Goal: Task Accomplishment & Management: Manage account settings

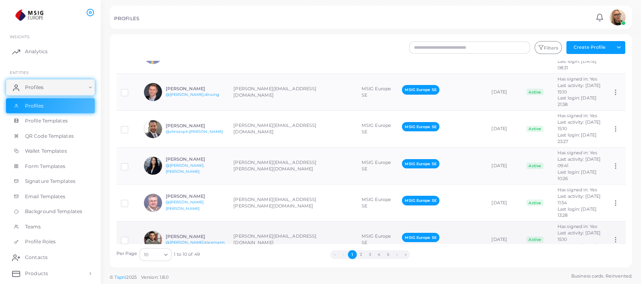
scroll to position [151, 0]
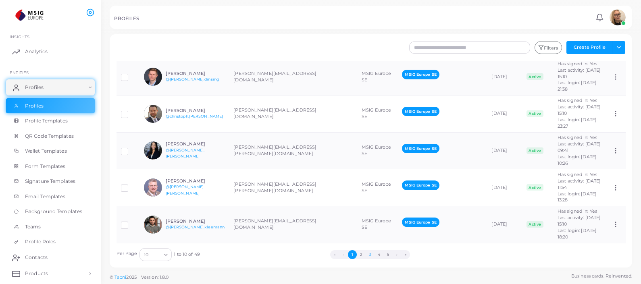
click at [370, 255] on button "3" at bounding box center [369, 254] width 9 height 9
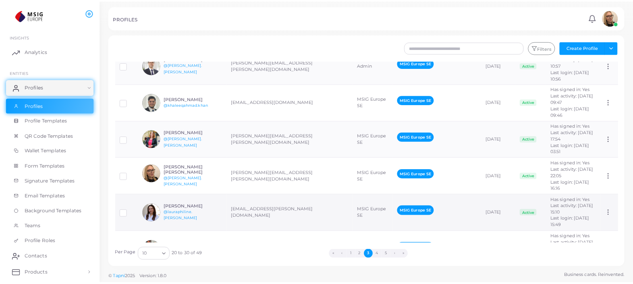
scroll to position [50, 0]
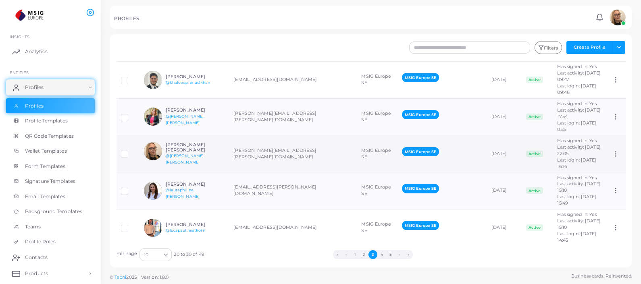
click at [195, 149] on h6 "[PERSON_NAME] [PERSON_NAME]" at bounding box center [195, 147] width 59 height 10
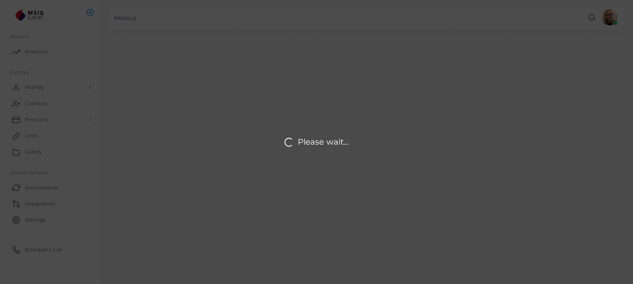
type input "**********"
type textarea "**********"
type input "**********"
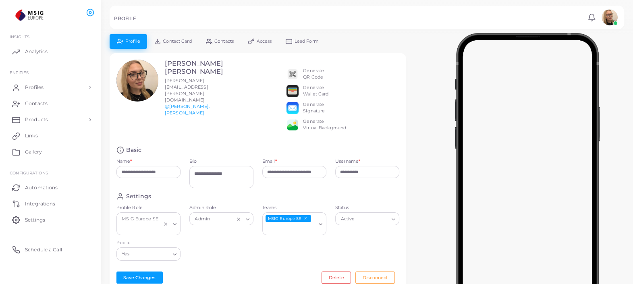
click at [229, 43] on span "Contacts" at bounding box center [223, 41] width 19 height 4
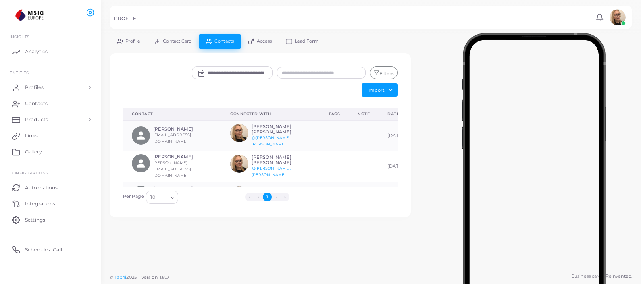
click at [131, 41] on span "Profile" at bounding box center [132, 41] width 15 height 4
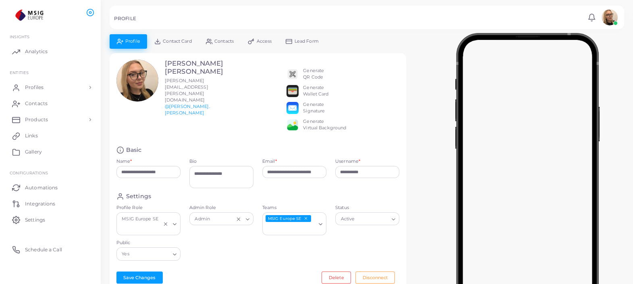
click at [222, 46] on link "Contacts" at bounding box center [220, 41] width 42 height 14
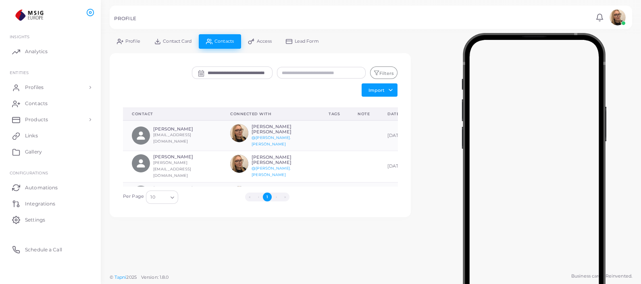
click at [131, 34] on link "Profile" at bounding box center [128, 41] width 37 height 14
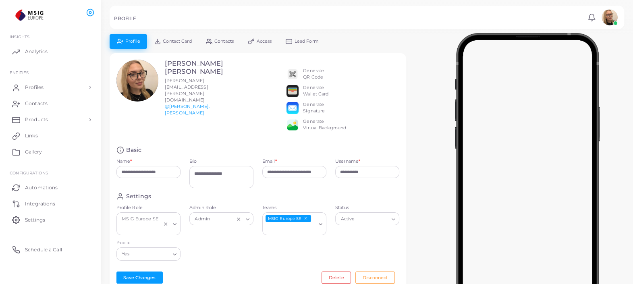
click at [167, 42] on span "Contact Card" at bounding box center [177, 41] width 29 height 4
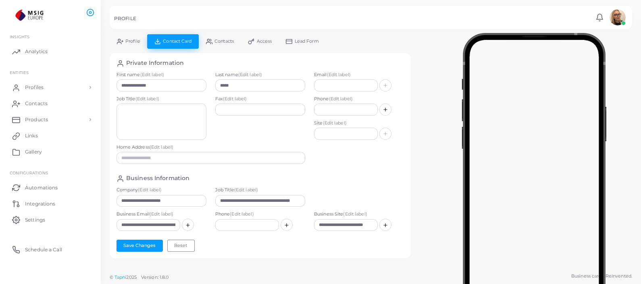
click at [223, 39] on span "Contacts" at bounding box center [223, 41] width 19 height 4
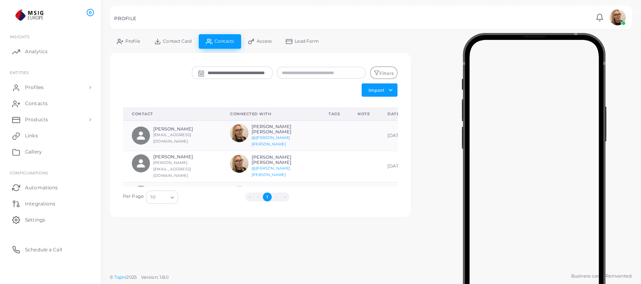
click at [266, 46] on link "Access" at bounding box center [260, 41] width 38 height 14
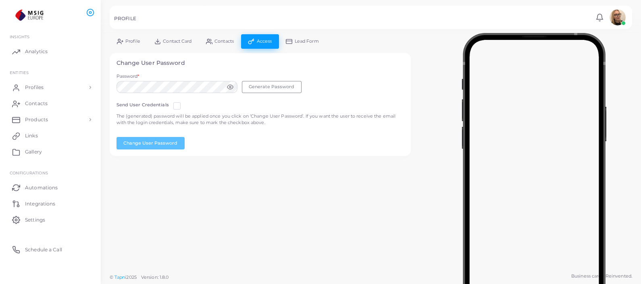
click at [297, 37] on link "Lead Form" at bounding box center [302, 41] width 47 height 14
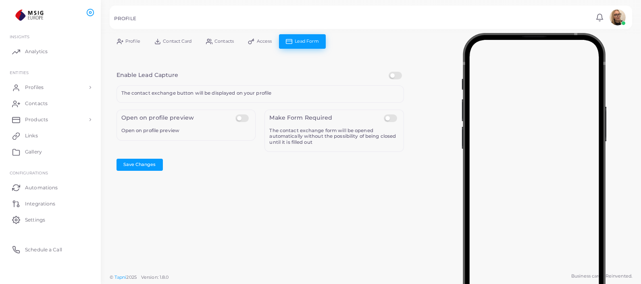
click at [122, 39] on icon at bounding box center [120, 41] width 6 height 6
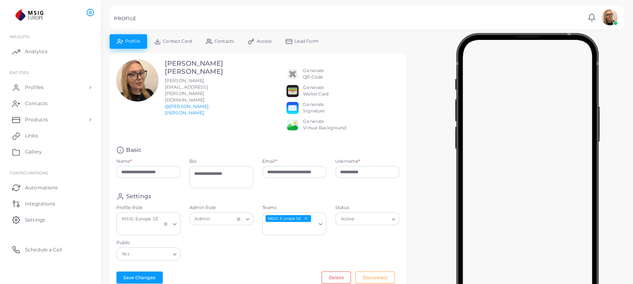
click at [178, 104] on link "@[PERSON_NAME].[PERSON_NAME]" at bounding box center [187, 110] width 45 height 12
